Goal: Information Seeking & Learning: Understand process/instructions

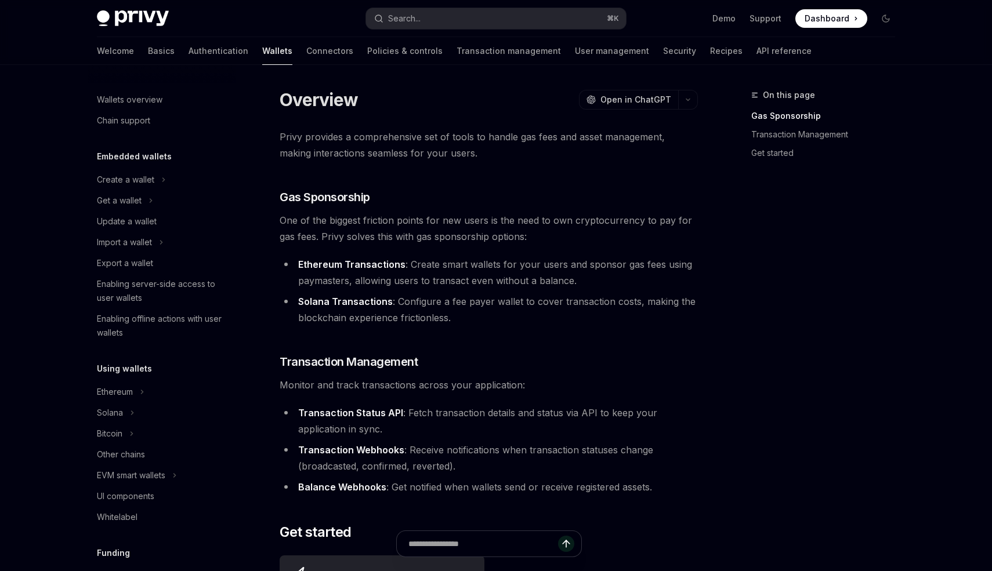
click at [322, 87] on div "On this page Gas Sponsorship Transaction Management Get started Overview OpenAI…" at bounding box center [496, 445] width 816 height 761
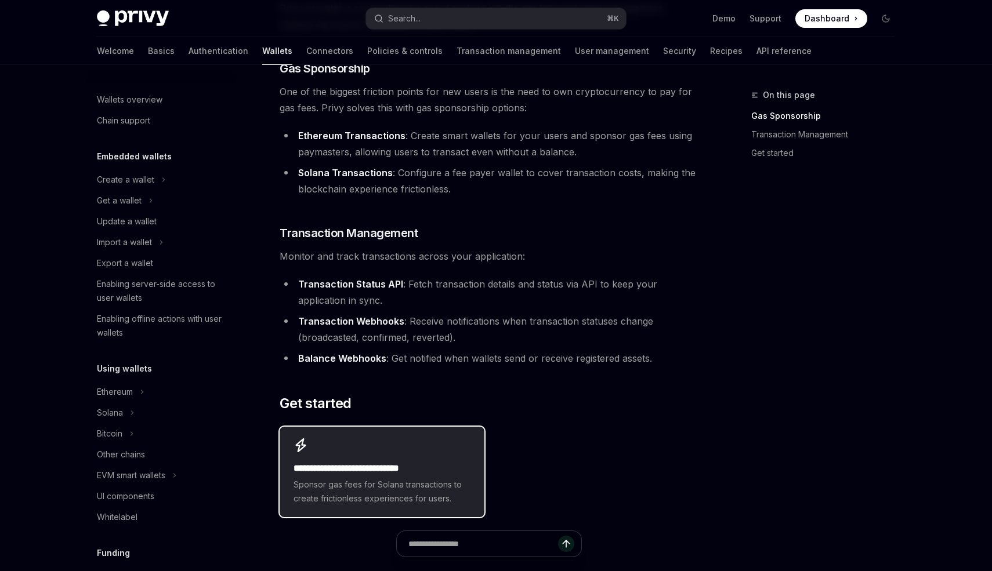
scroll to position [133, 0]
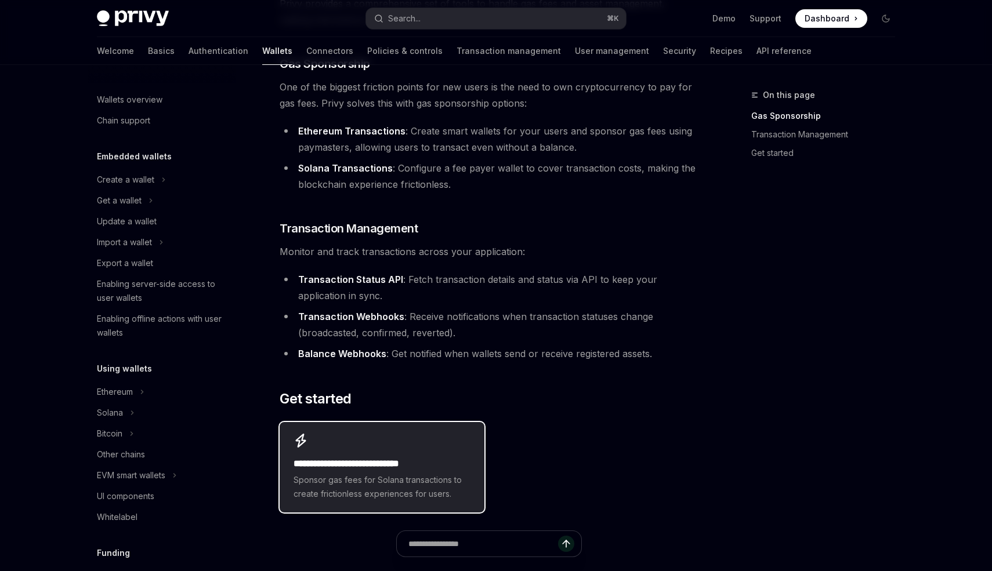
click at [342, 502] on div "**********" at bounding box center [382, 467] width 204 height 90
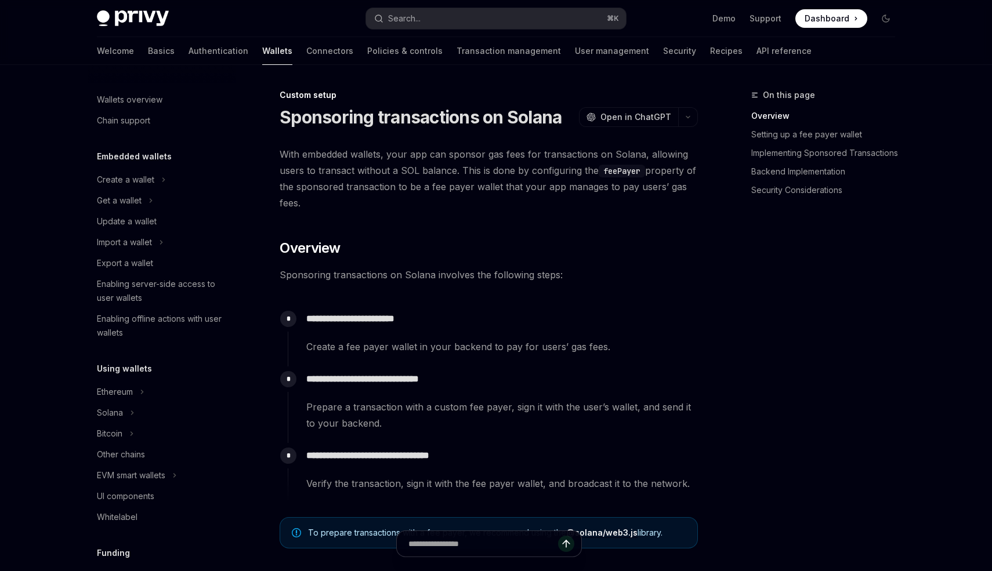
scroll to position [495, 0]
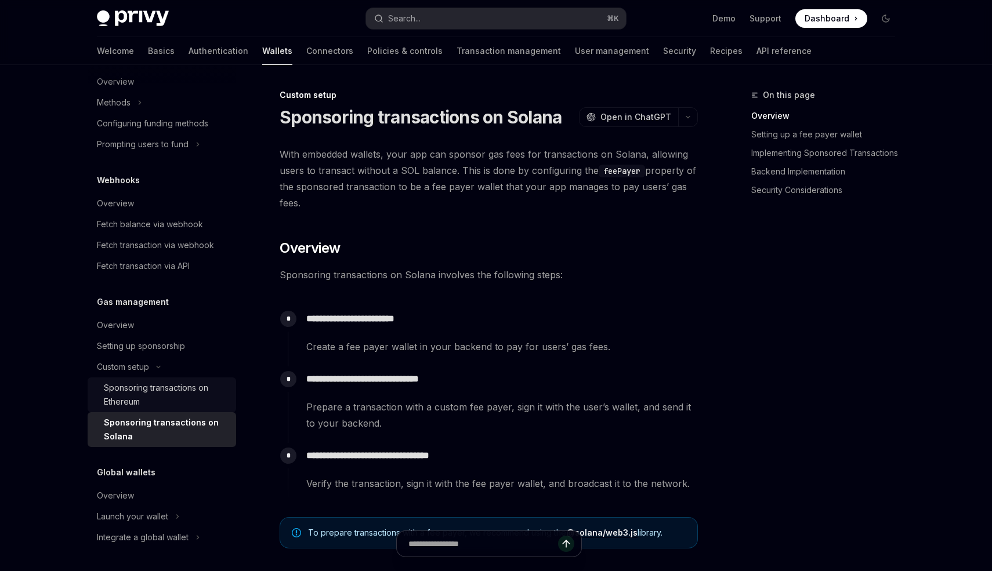
click at [133, 387] on div "Sponsoring transactions on Ethereum" at bounding box center [166, 395] width 125 height 28
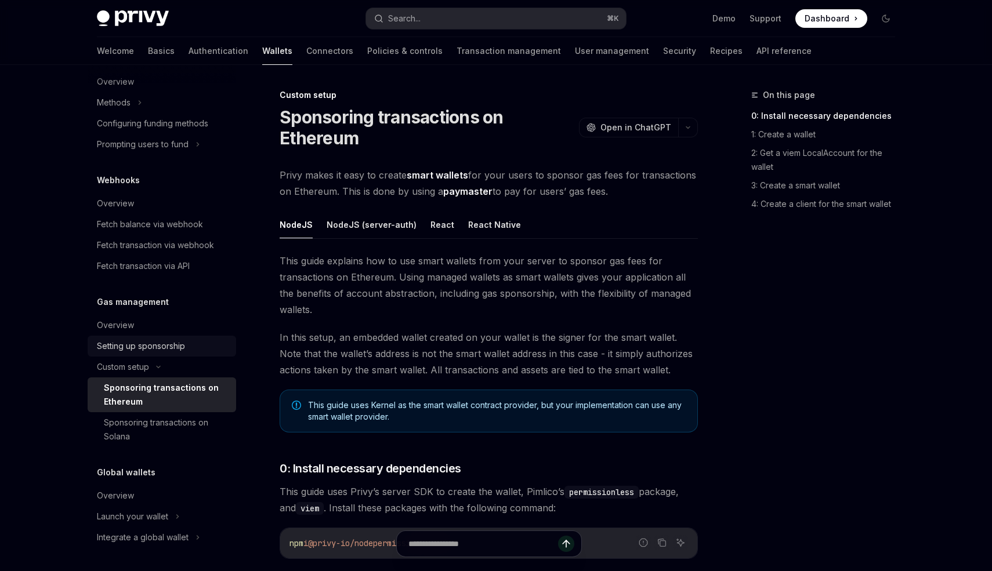
click at [139, 347] on div "Setting up sponsorship" at bounding box center [141, 346] width 88 height 14
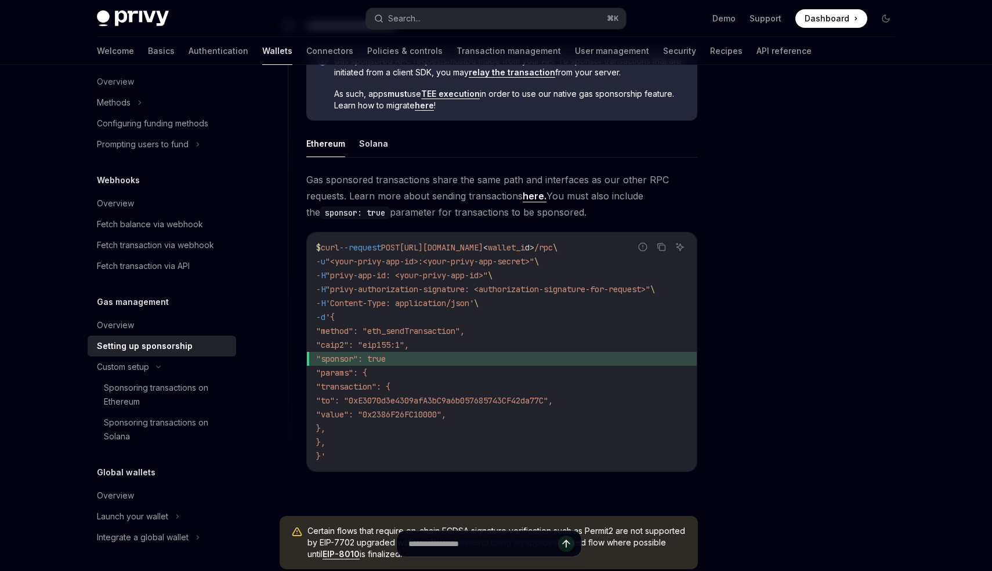
scroll to position [622, 0]
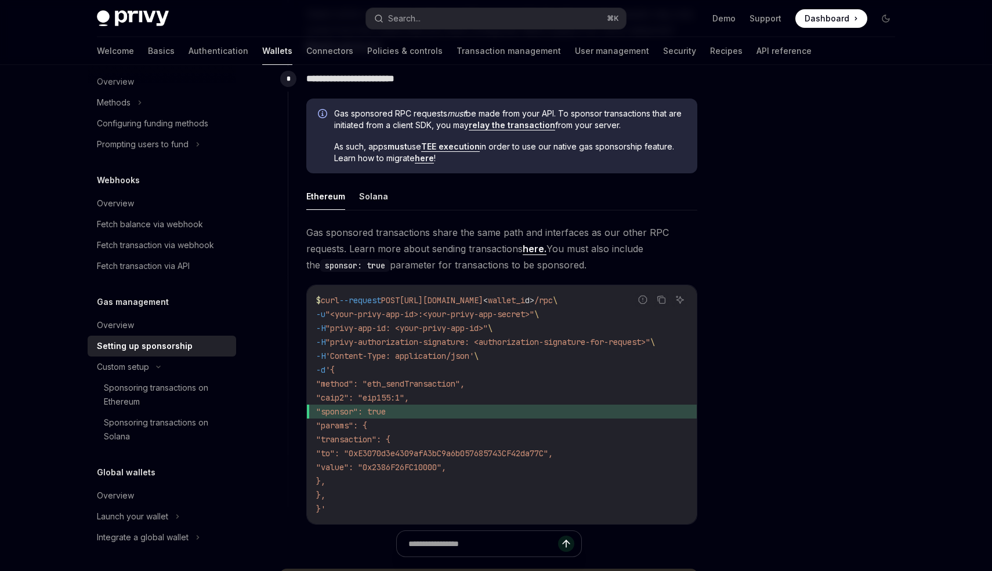
click at [514, 127] on link "relay the transaction" at bounding box center [512, 125] width 86 height 10
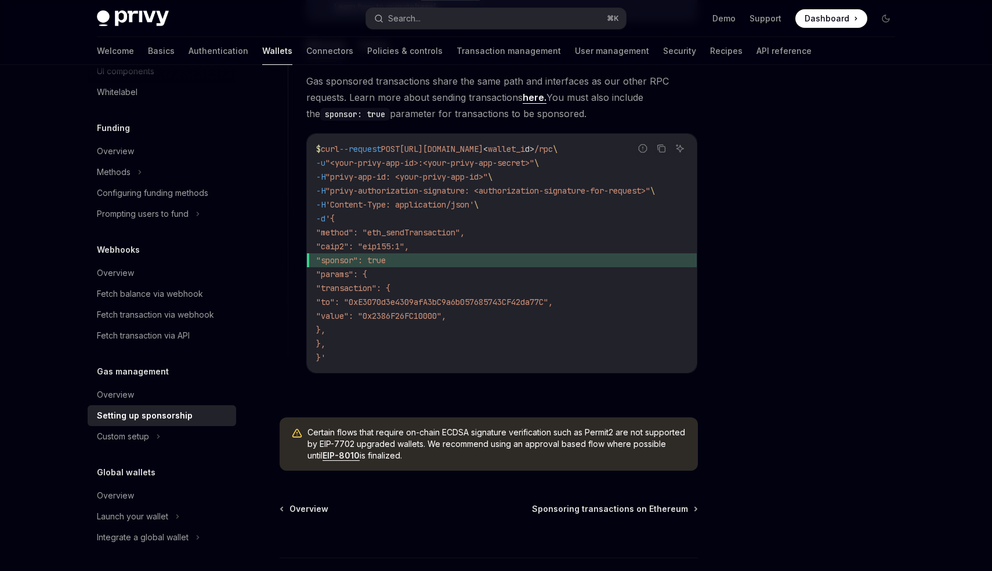
scroll to position [796, 0]
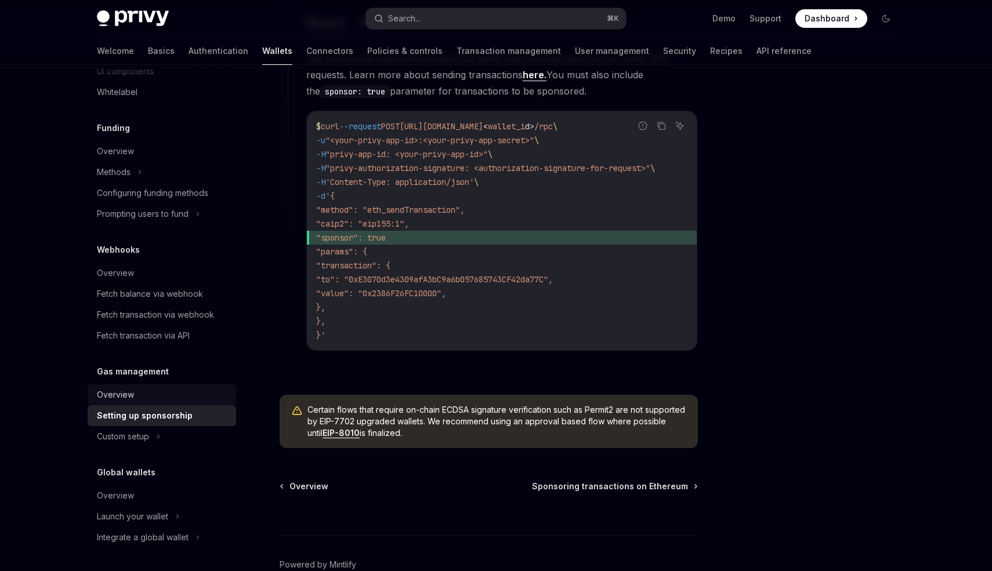
click at [153, 395] on div "Overview" at bounding box center [163, 395] width 132 height 14
type textarea "*"
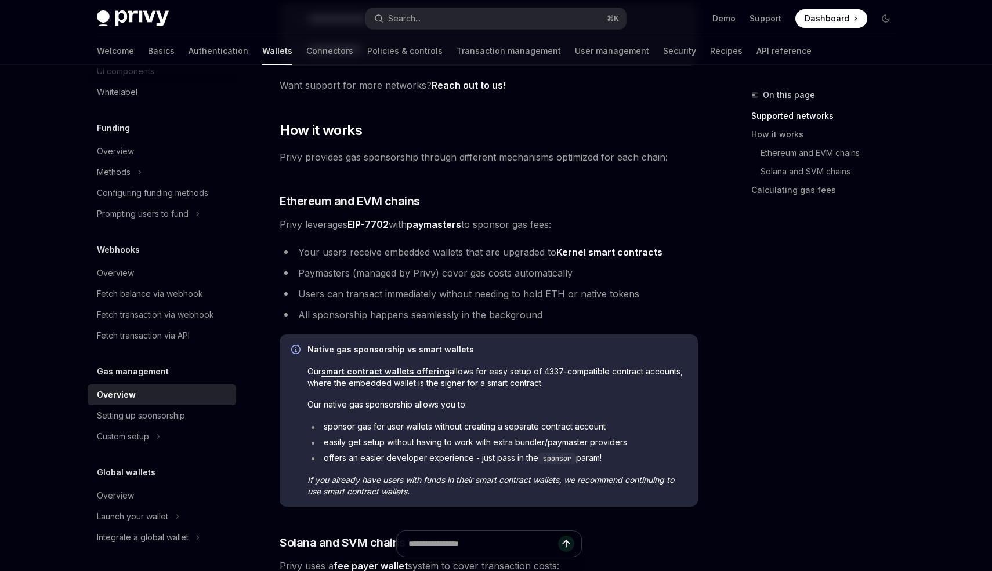
scroll to position [309, 0]
